Goal: Find specific page/section

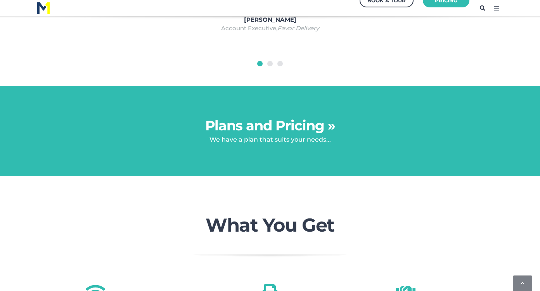
scroll to position [676, 0]
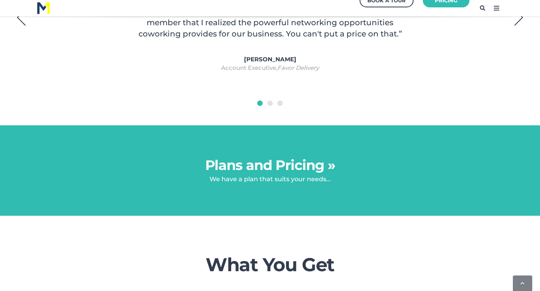
click at [256, 164] on link "Plans and Pricing »" at bounding box center [270, 165] width 130 height 17
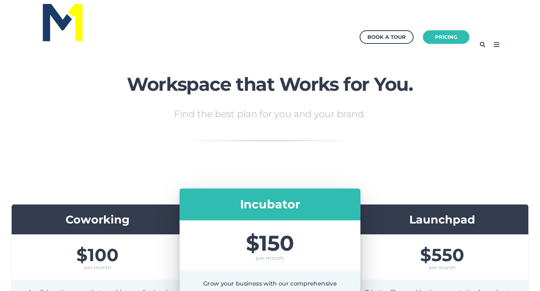
click at [480, 44] on icon at bounding box center [482, 44] width 12 height 12
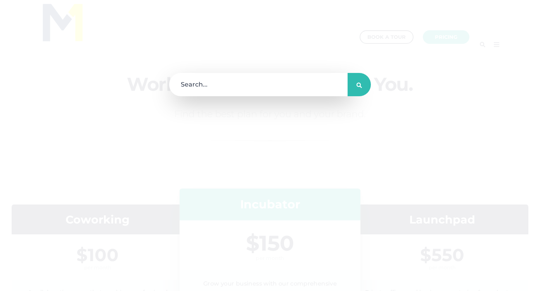
click at [440, 65] on div at bounding box center [270, 145] width 540 height 291
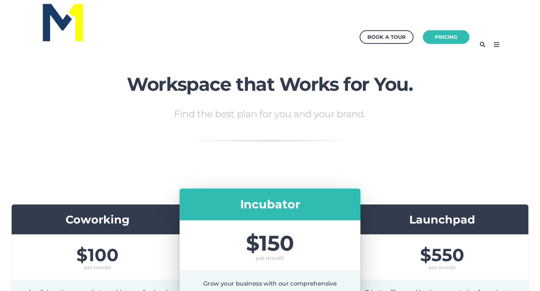
click at [495, 44] on icon at bounding box center [496, 44] width 12 height 12
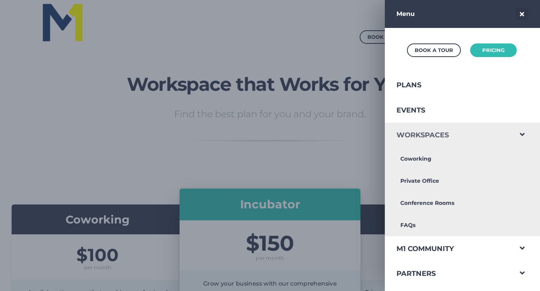
click at [443, 136] on link "Workspaces" at bounding box center [448, 135] width 127 height 25
click at [419, 184] on link "Private Office" at bounding box center [448, 181] width 127 height 22
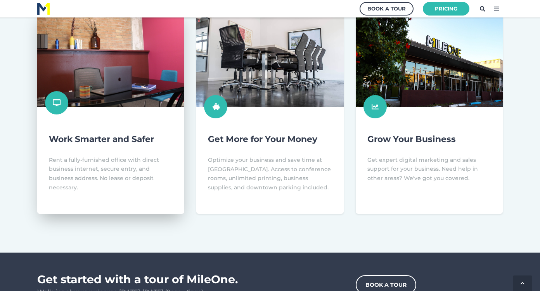
scroll to position [269, 0]
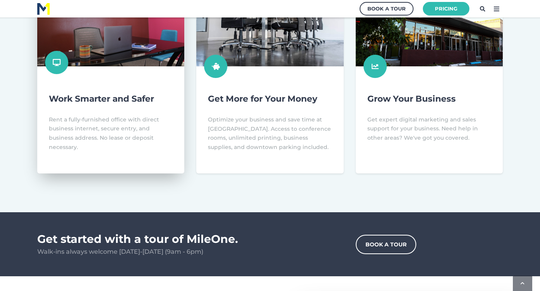
click at [123, 108] on link at bounding box center [110, 70] width 147 height 205
click at [62, 62] on link at bounding box center [110, 70] width 147 height 205
click at [132, 57] on link at bounding box center [110, 70] width 147 height 205
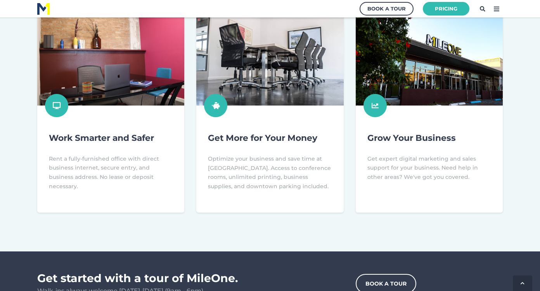
scroll to position [217, 0]
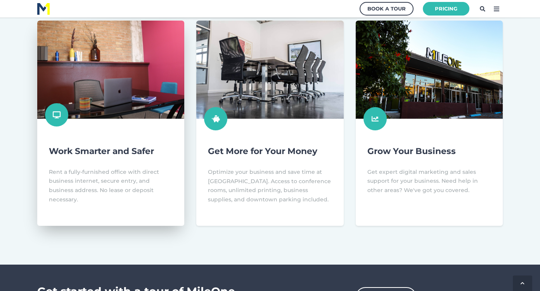
click at [152, 123] on link at bounding box center [110, 123] width 147 height 205
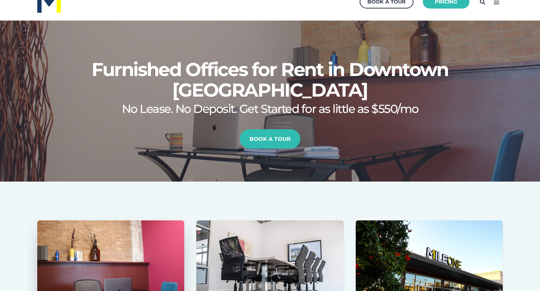
scroll to position [0, 0]
